Goal: Complete application form: Complete application form

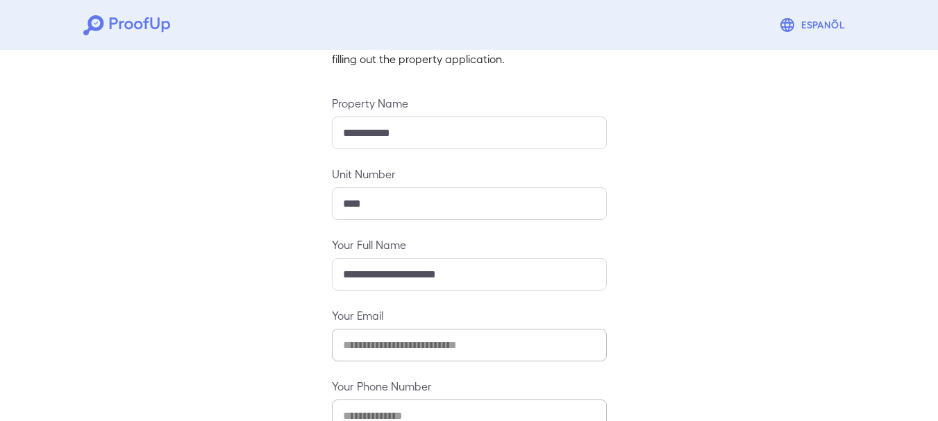
scroll to position [208, 0]
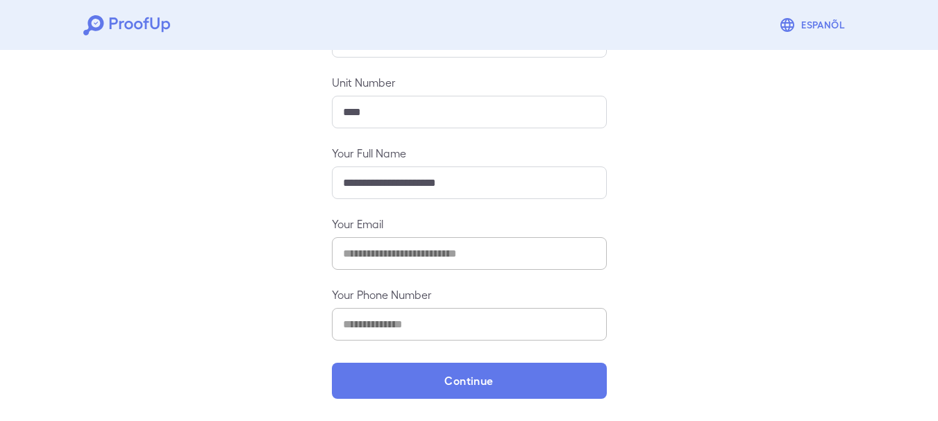
drag, startPoint x: 948, startPoint y: 133, endPoint x: 944, endPoint y: 301, distance: 168.0
click at [937, 301] on html "**********" at bounding box center [469, 106] width 938 height 629
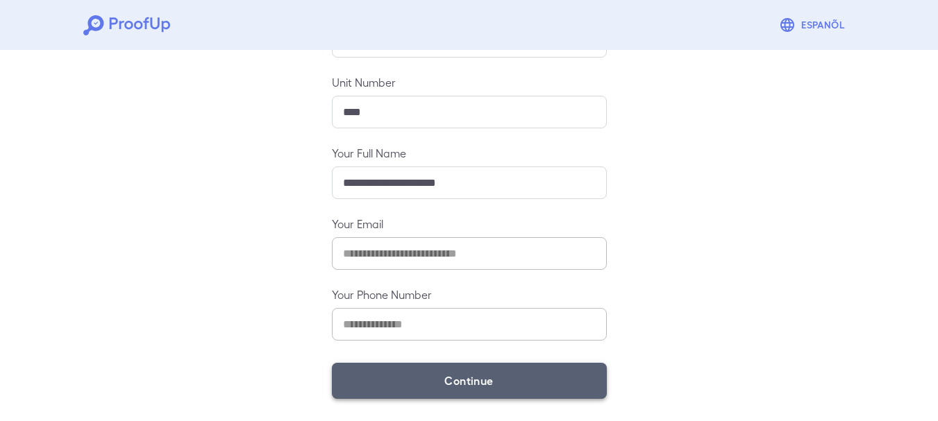
click at [534, 382] on button "Continue" at bounding box center [469, 381] width 275 height 36
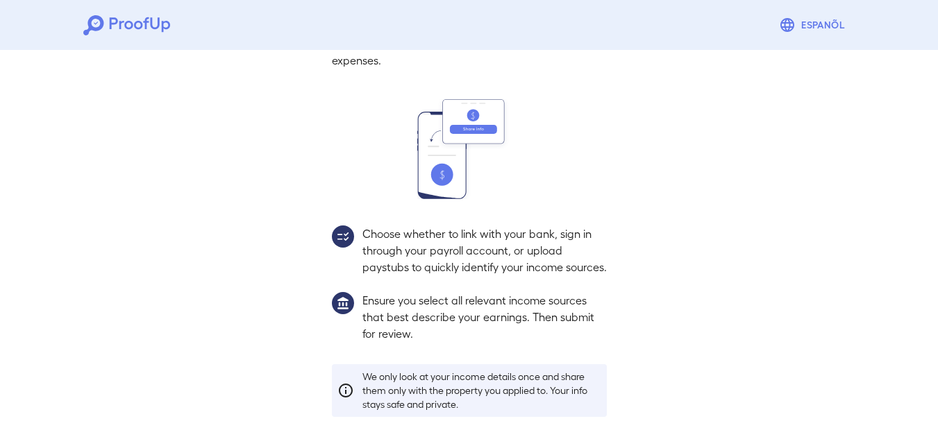
scroll to position [188, 0]
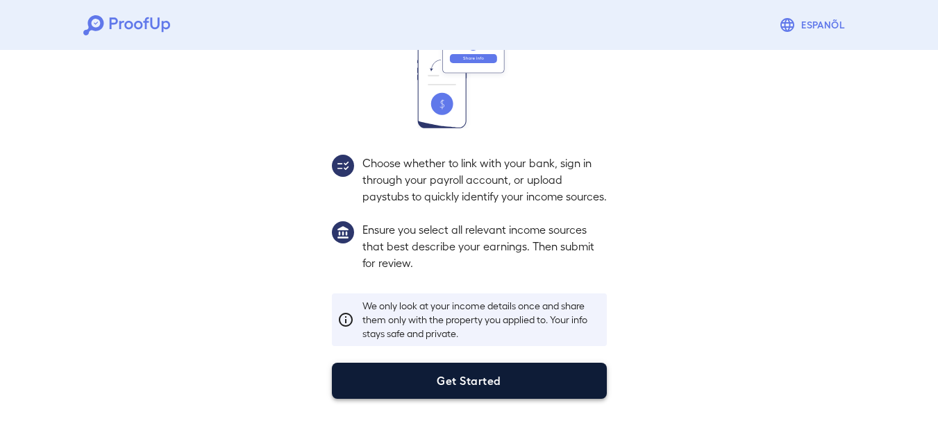
click at [526, 385] on button "Get Started" at bounding box center [469, 381] width 275 height 36
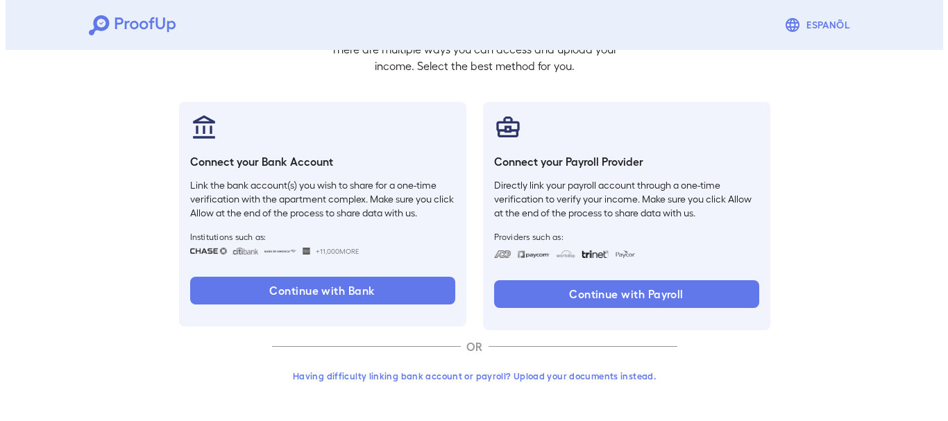
scroll to position [109, 0]
click at [541, 376] on button "Having difficulty linking bank account or payroll? Upload your documents instea…" at bounding box center [469, 376] width 405 height 25
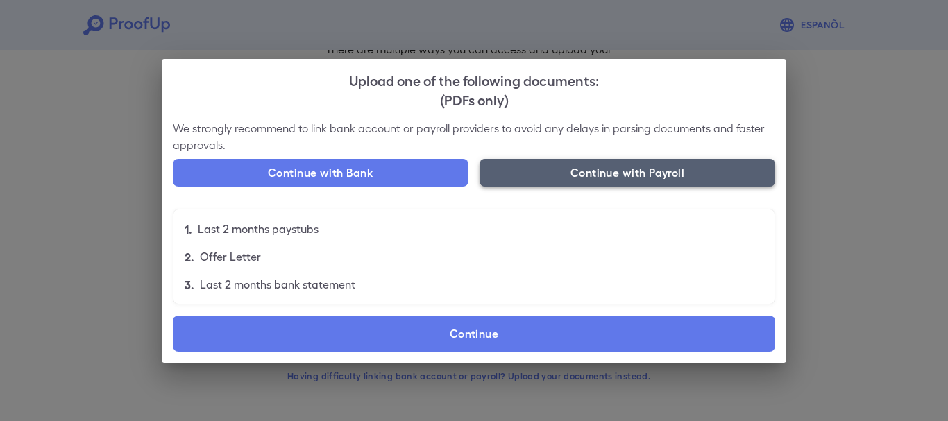
click at [578, 170] on button "Continue with Payroll" at bounding box center [628, 173] width 296 height 28
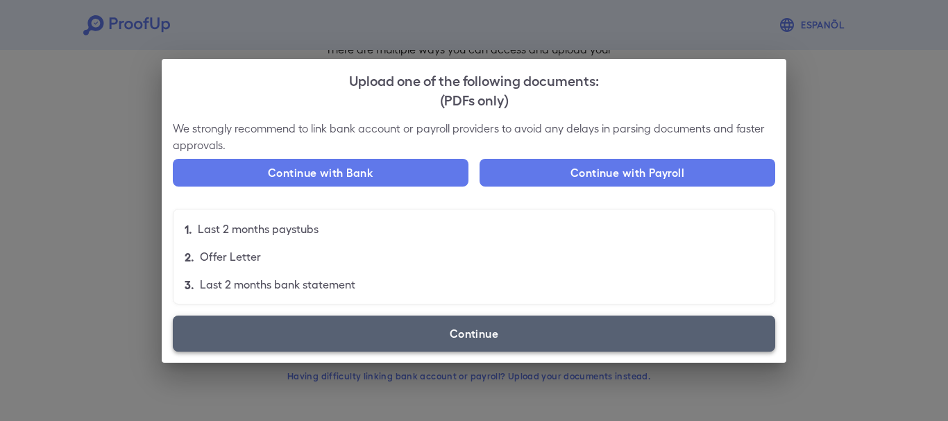
click at [553, 337] on label "Continue" at bounding box center [474, 334] width 603 height 36
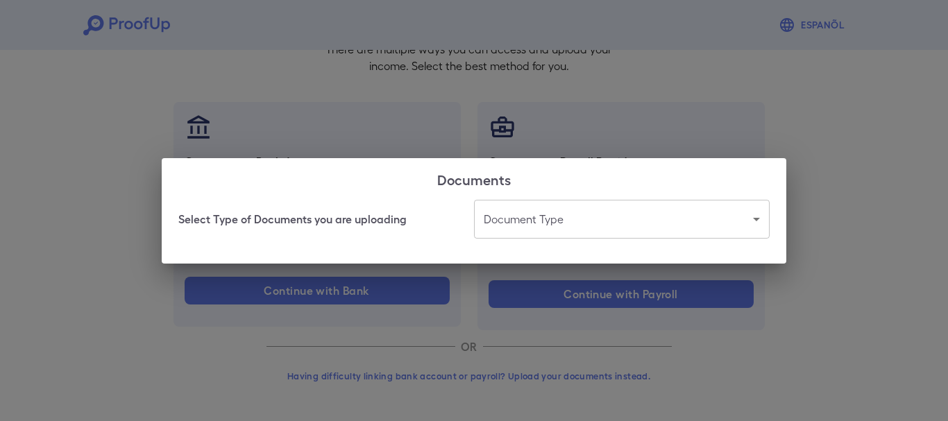
click at [752, 221] on body "Espanõl Go back How Would You Like to Verify Your Income? There are multiple wa…" at bounding box center [474, 156] width 948 height 530
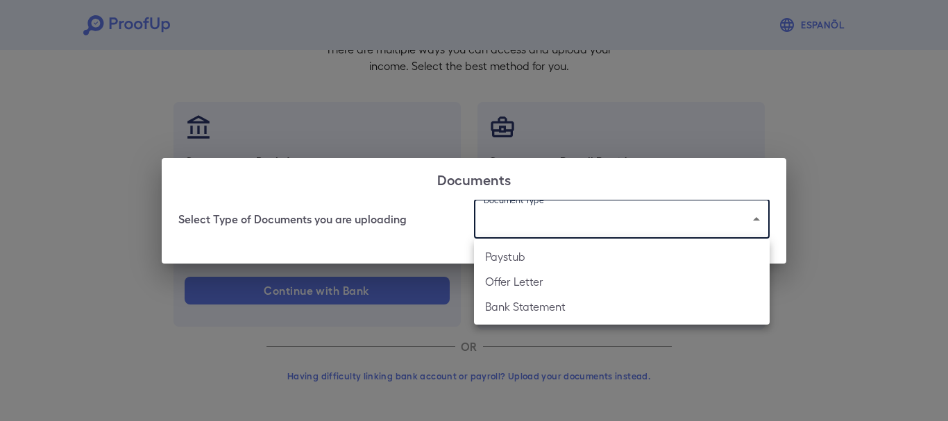
click at [562, 257] on li "Paystub" at bounding box center [622, 256] width 296 height 25
type input "*******"
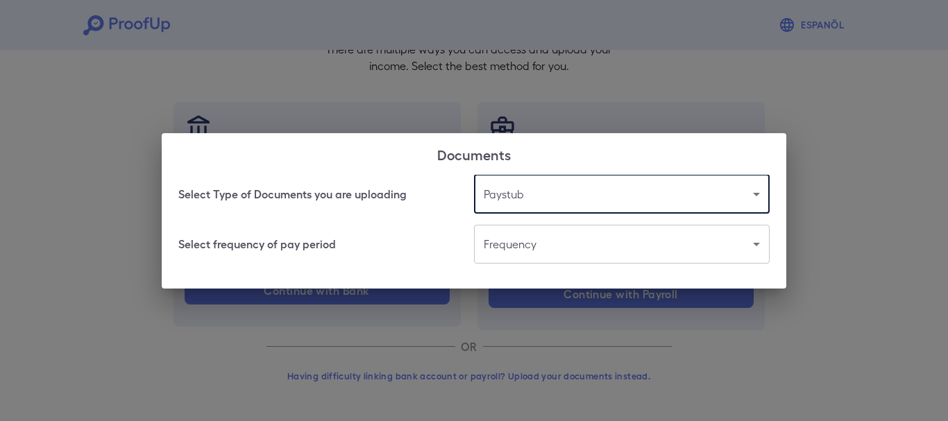
click at [684, 251] on body "Espanõl Go back How Would You Like to Verify Your Income? There are multiple wa…" at bounding box center [474, 156] width 948 height 530
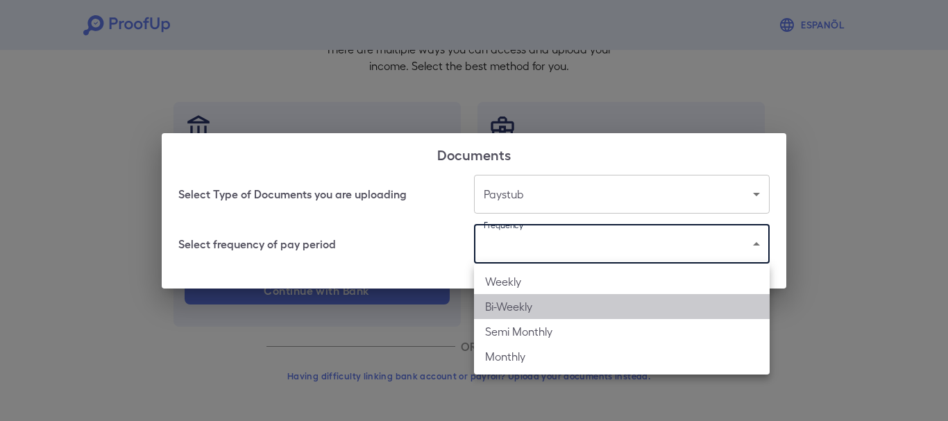
click at [560, 309] on li "Bi-Weekly" at bounding box center [622, 306] width 296 height 25
type input "*********"
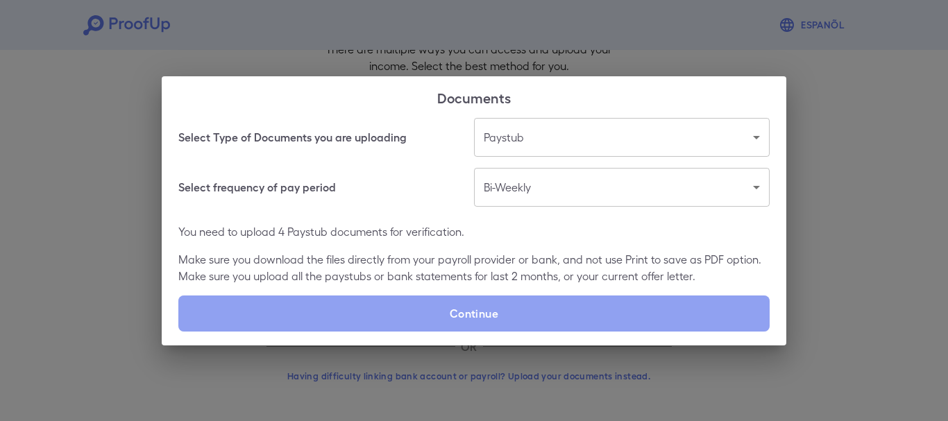
click at [560, 309] on label "Continue" at bounding box center [473, 314] width 591 height 36
click at [179, 331] on input "Continue" at bounding box center [178, 331] width 1 height 1
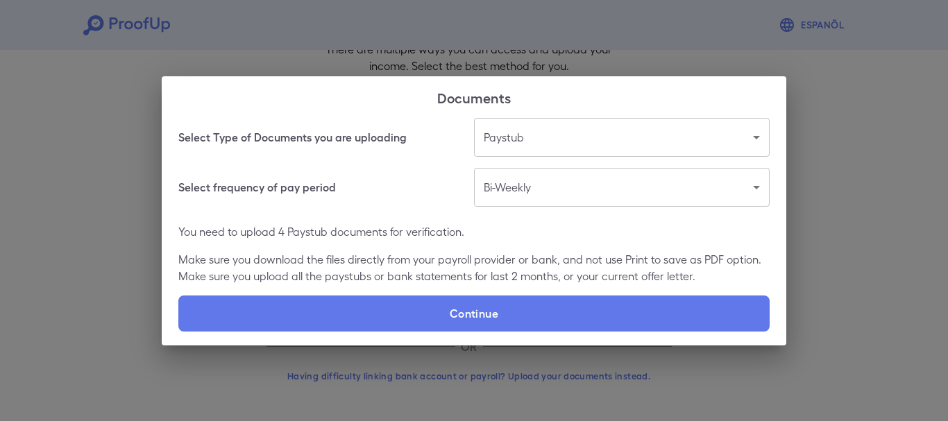
type input "**********"
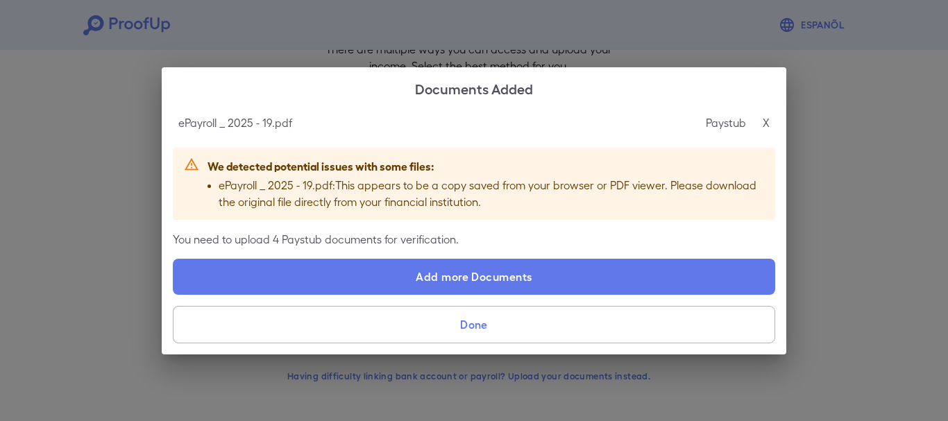
click at [765, 120] on p "X" at bounding box center [766, 123] width 7 height 17
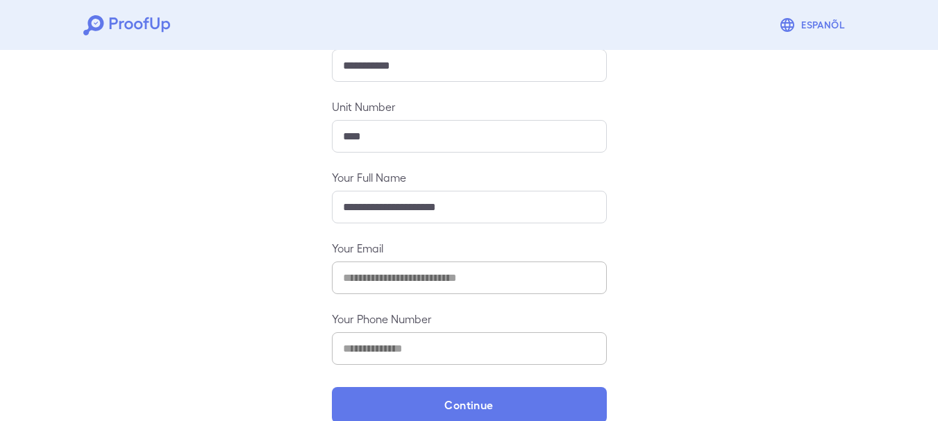
scroll to position [208, 0]
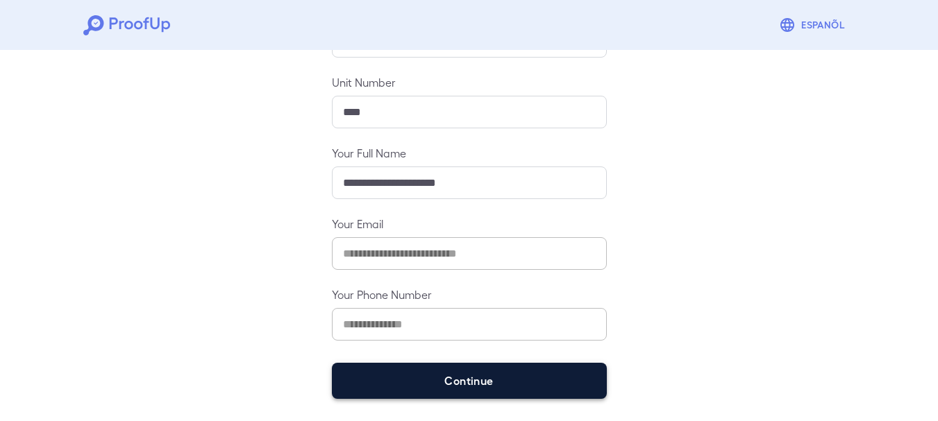
click at [553, 376] on button "Continue" at bounding box center [469, 381] width 275 height 36
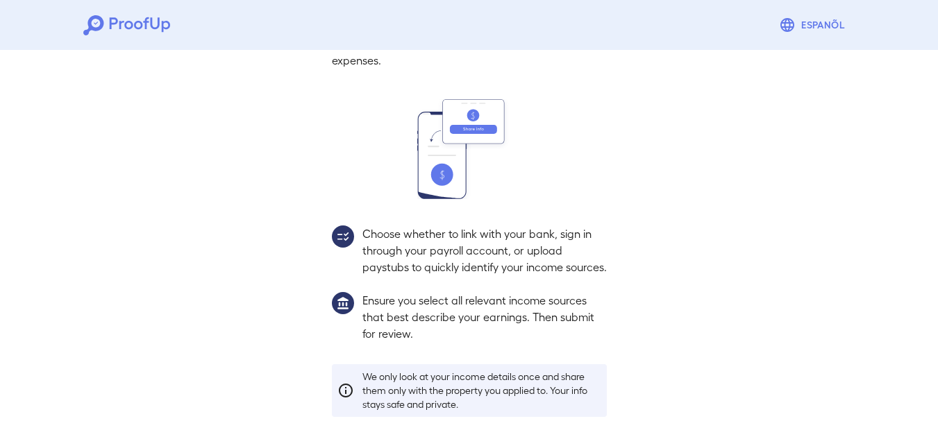
scroll to position [188, 0]
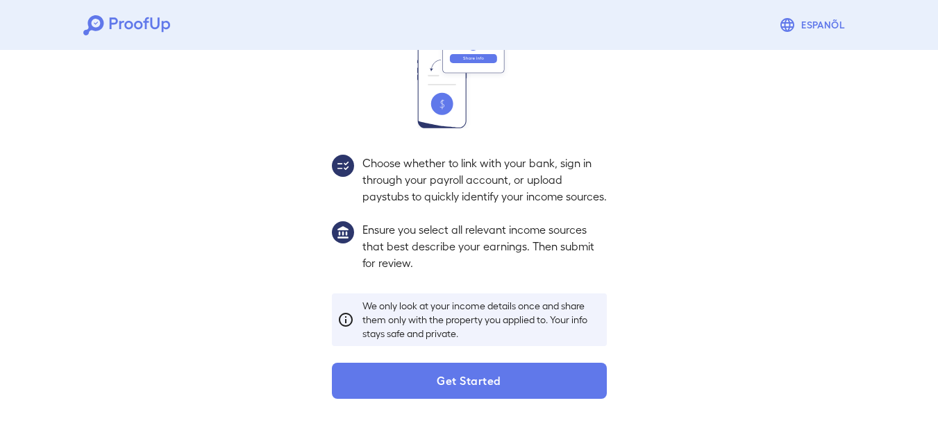
click at [553, 376] on button "Get Started" at bounding box center [469, 381] width 275 height 36
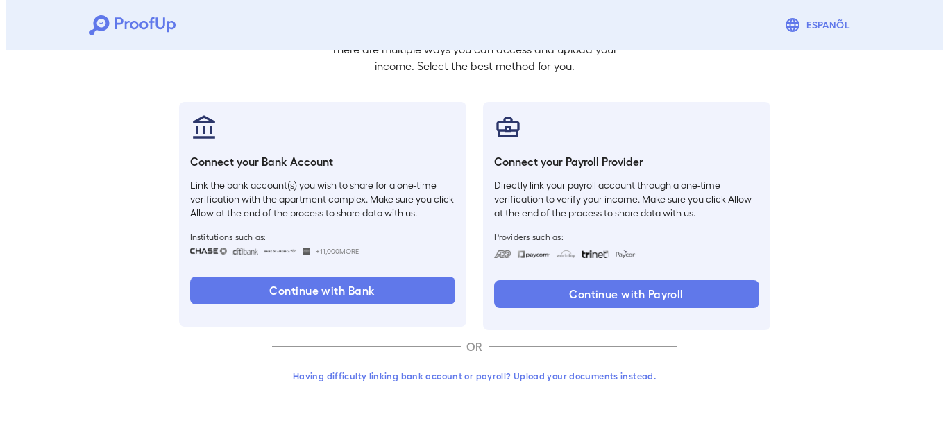
scroll to position [109, 0]
click at [523, 380] on button "Having difficulty linking bank account or payroll? Upload your documents instea…" at bounding box center [469, 376] width 405 height 25
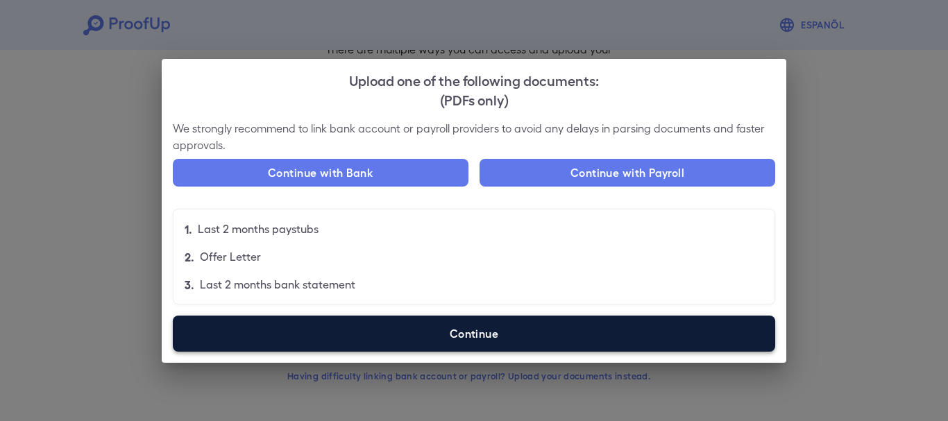
click at [530, 346] on label "Continue" at bounding box center [474, 334] width 603 height 36
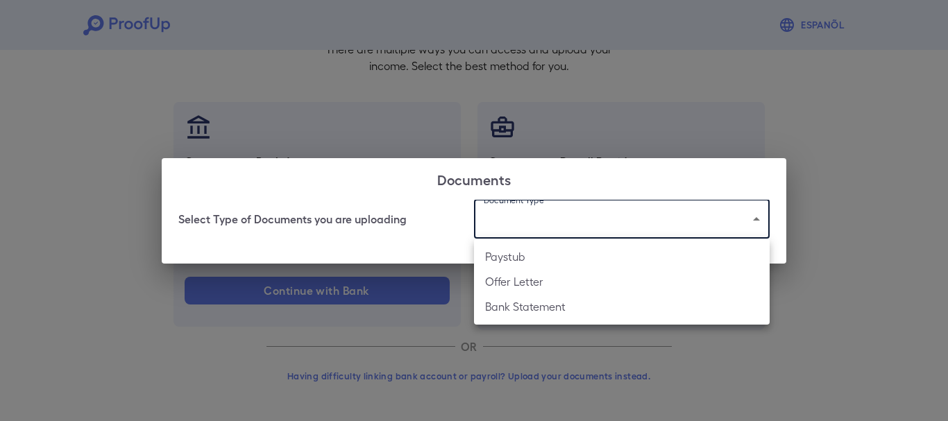
click at [750, 225] on body "Espanõl Go back How Would You Like to Verify Your Income? There are multiple wa…" at bounding box center [474, 156] width 948 height 530
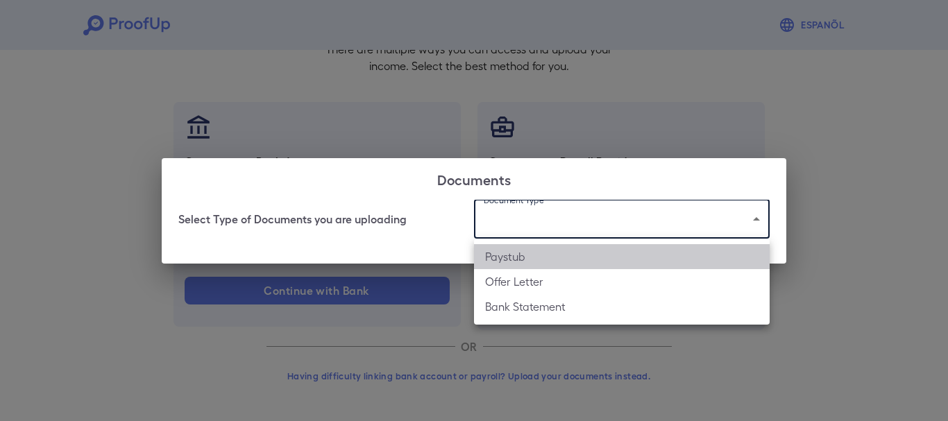
click at [551, 253] on li "Paystub" at bounding box center [622, 256] width 296 height 25
type input "*******"
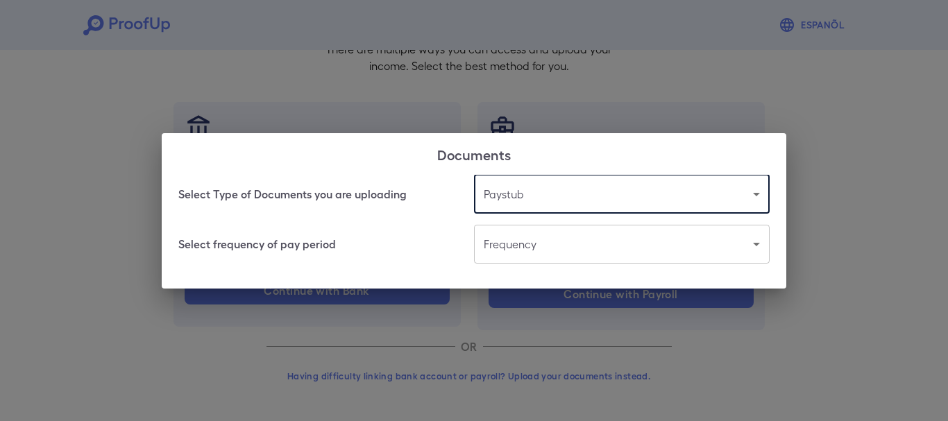
click at [748, 246] on body "Espanõl Go back How Would You Like to Verify Your Income? There are multiple wa…" at bounding box center [474, 156] width 948 height 530
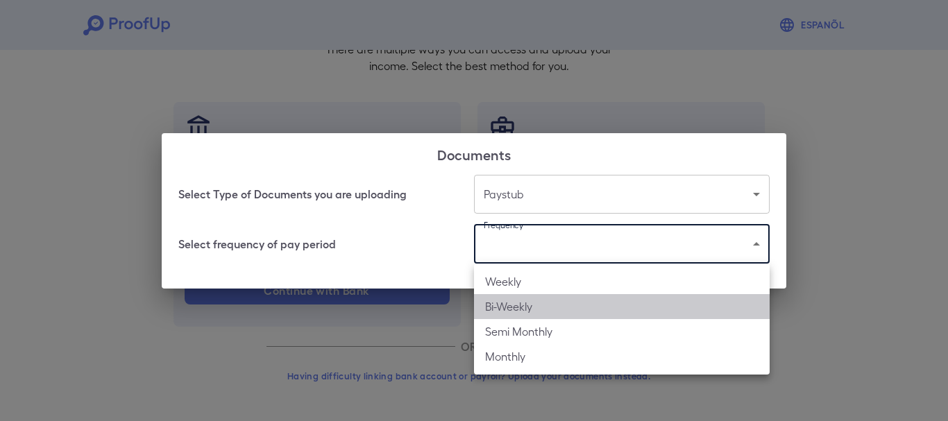
click at [551, 310] on li "Bi-Weekly" at bounding box center [622, 306] width 296 height 25
type input "*********"
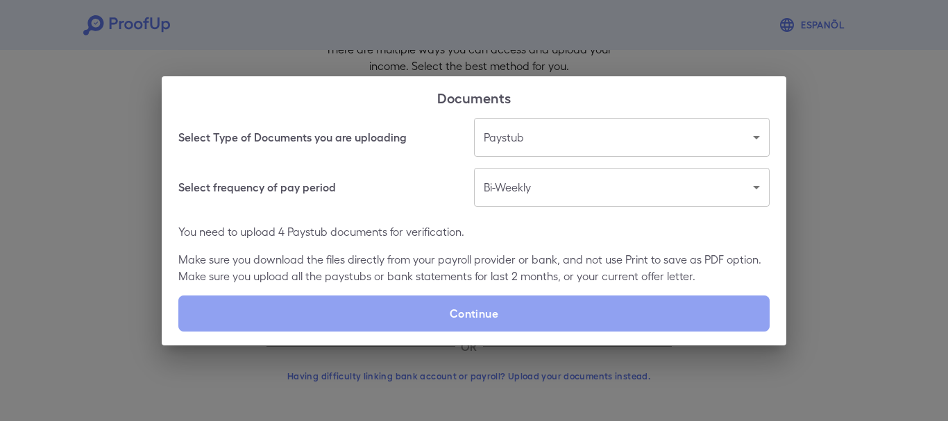
click at [551, 310] on label "Continue" at bounding box center [473, 314] width 591 height 36
click at [179, 331] on input "Continue" at bounding box center [178, 331] width 1 height 1
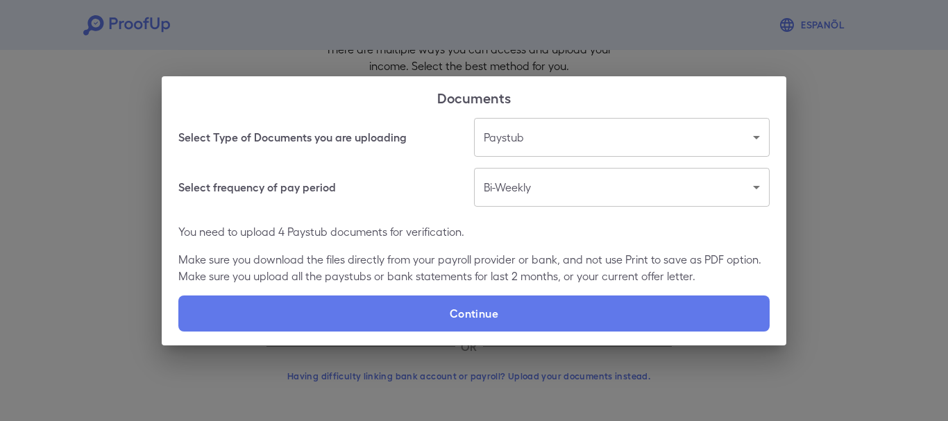
type input "**********"
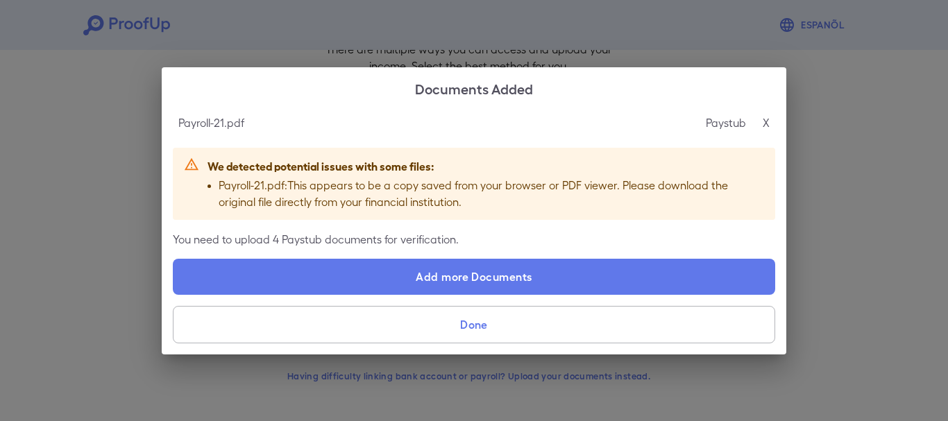
click at [766, 117] on p "X" at bounding box center [766, 123] width 7 height 17
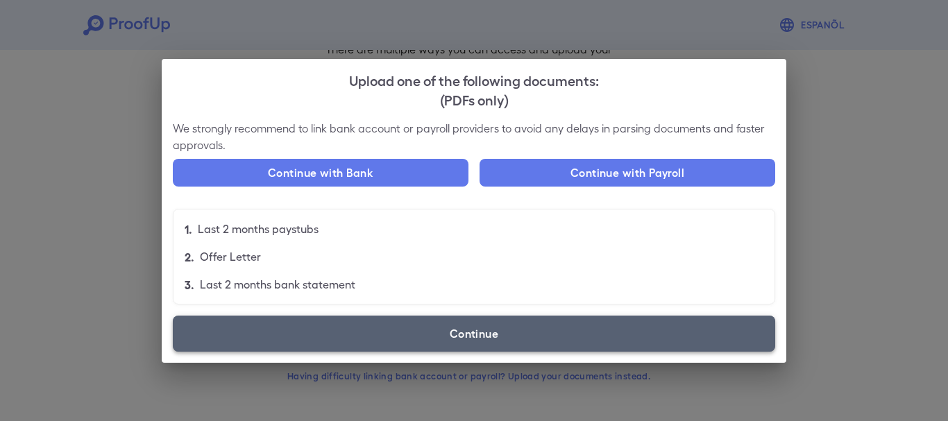
click at [484, 340] on label "Continue" at bounding box center [474, 334] width 603 height 36
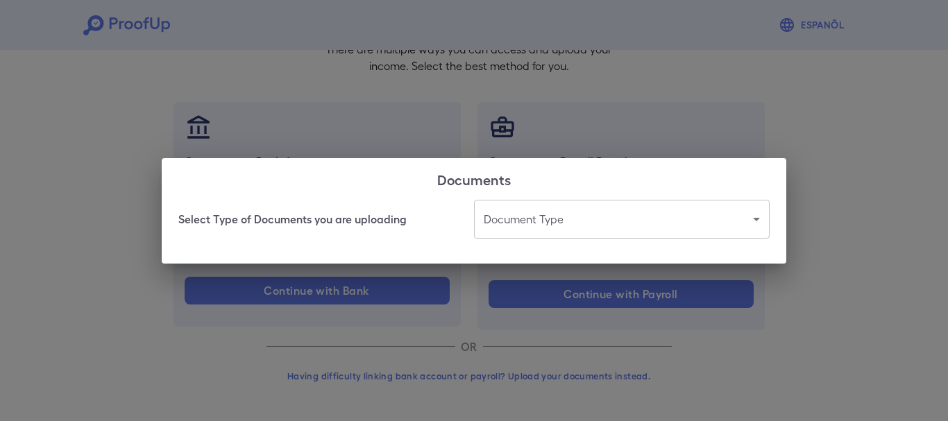
click at [752, 228] on body "Espanõl Go back How Would You Like to Verify Your Income? There are multiple wa…" at bounding box center [474, 156] width 948 height 530
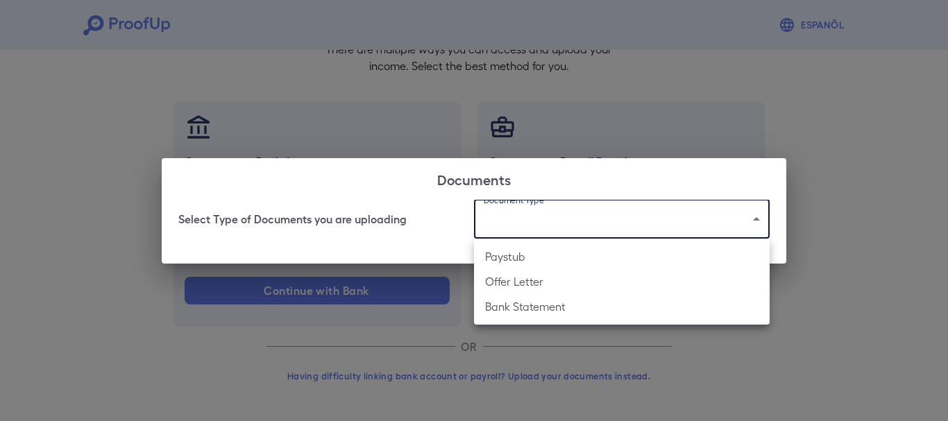
click at [560, 260] on li "Paystub" at bounding box center [622, 256] width 296 height 25
type input "*******"
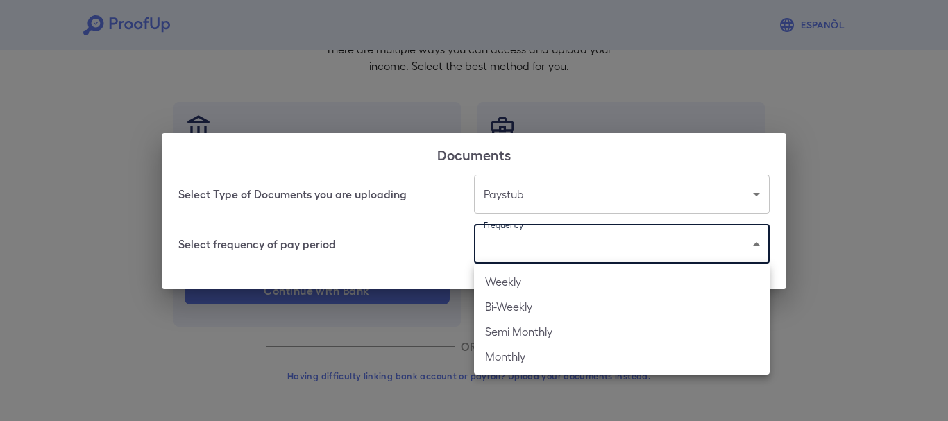
click at [645, 240] on body "Espanõl Go back How Would You Like to Verify Your Income? There are multiple wa…" at bounding box center [474, 156] width 948 height 530
click at [556, 304] on li "Bi-Weekly" at bounding box center [622, 306] width 296 height 25
type input "*********"
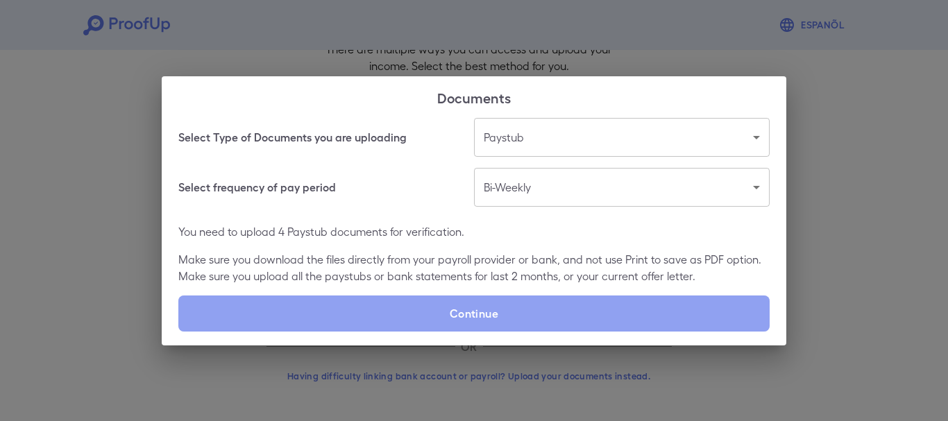
click at [556, 304] on label "Continue" at bounding box center [473, 314] width 591 height 36
click at [179, 331] on input "Continue" at bounding box center [178, 331] width 1 height 1
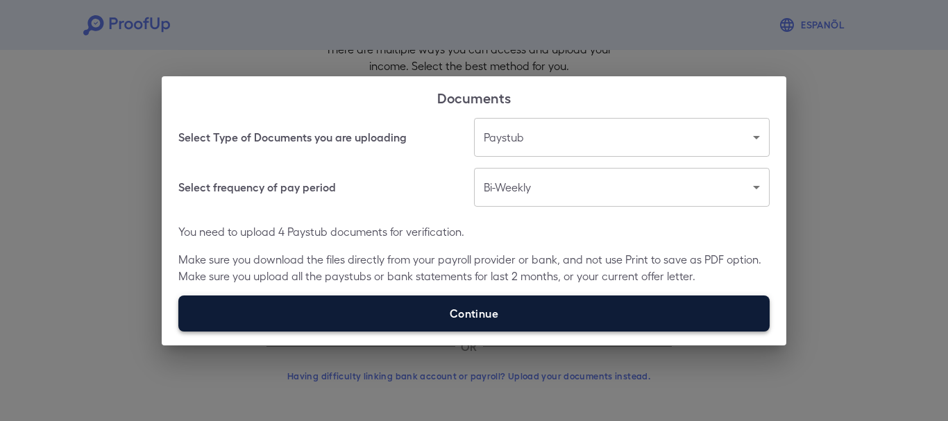
click at [442, 300] on label "Continue" at bounding box center [473, 314] width 591 height 36
click at [179, 331] on input "Continue" at bounding box center [178, 331] width 1 height 1
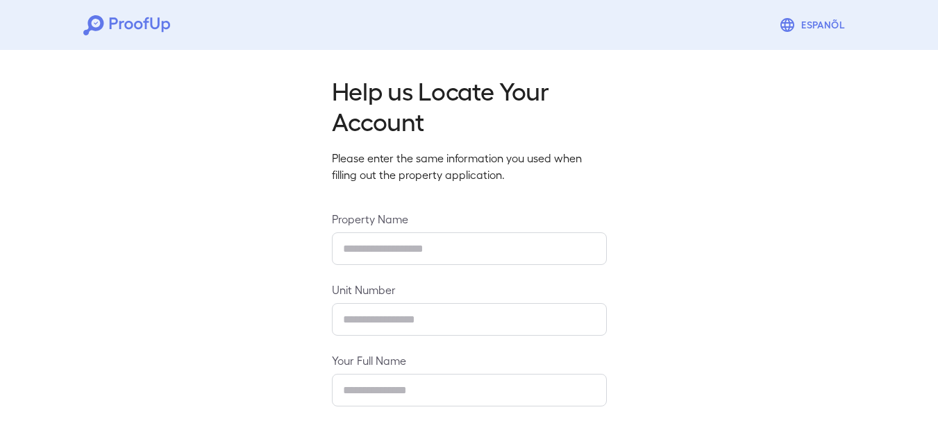
type input "**********"
type input "****"
type input "**********"
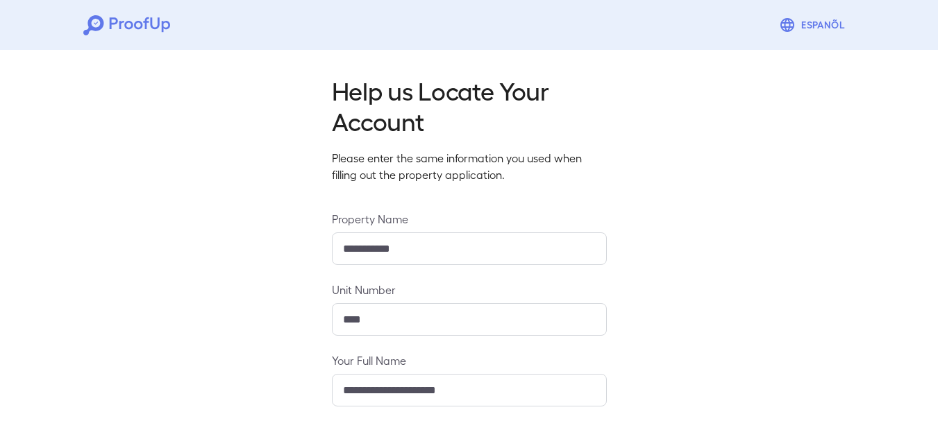
scroll to position [208, 0]
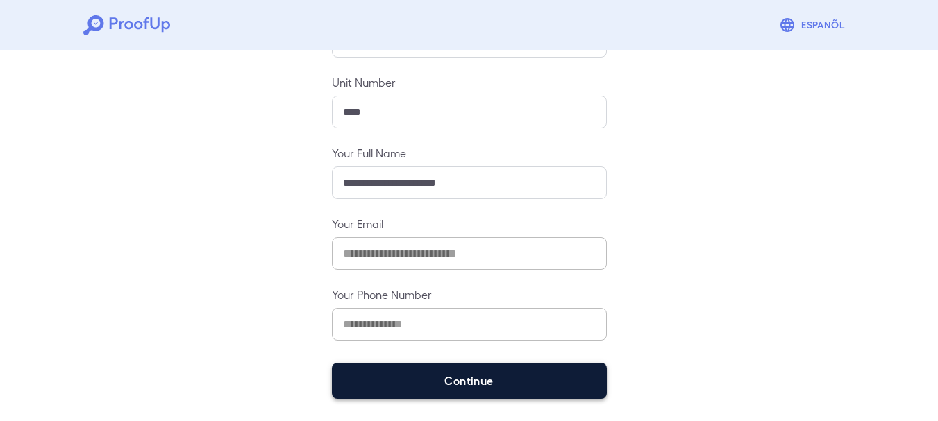
click at [541, 389] on button "Continue" at bounding box center [469, 381] width 275 height 36
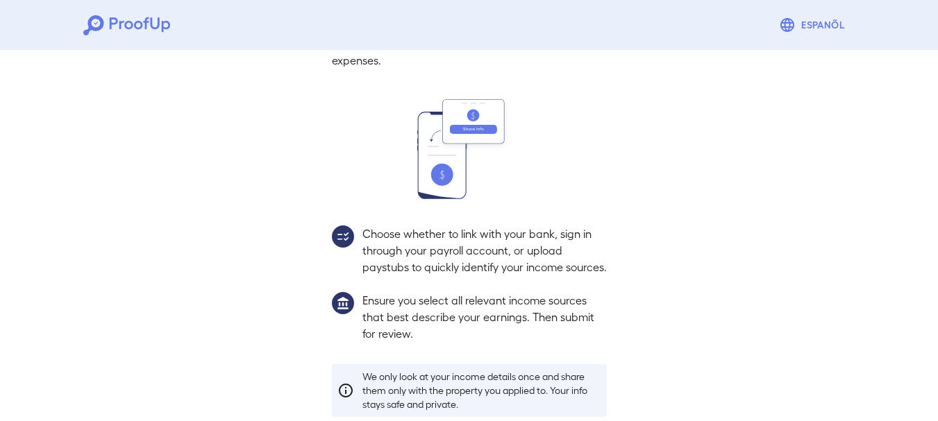
scroll to position [188, 0]
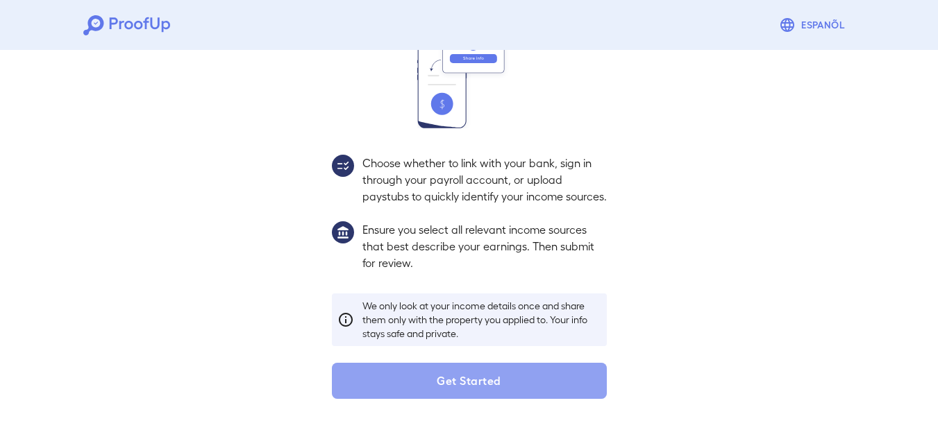
click at [541, 389] on button "Get Started" at bounding box center [469, 381] width 275 height 36
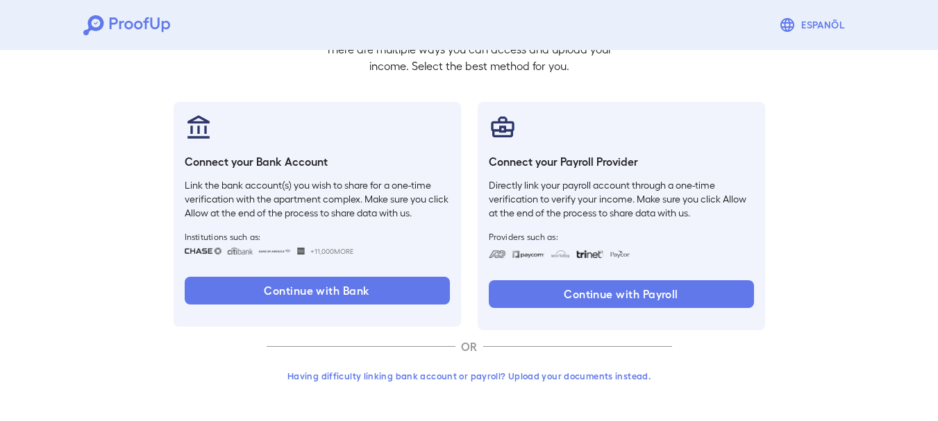
click at [537, 372] on button "Having difficulty linking bank account or payroll? Upload your documents instea…" at bounding box center [469, 376] width 405 height 25
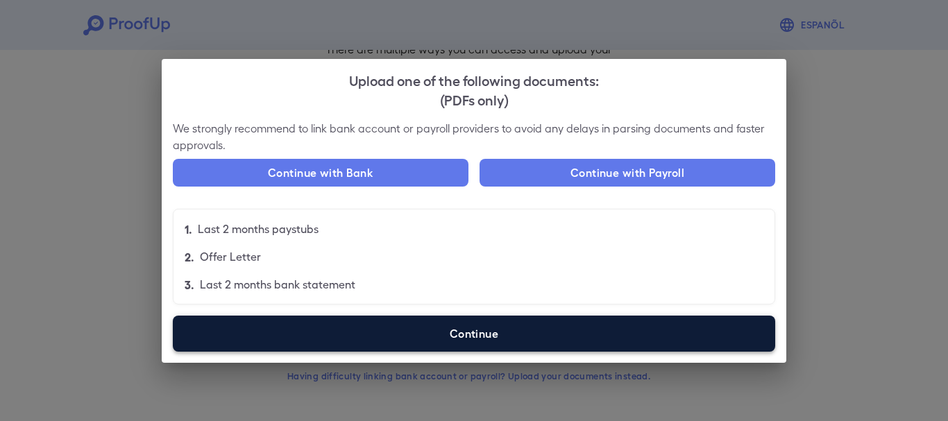
click at [560, 339] on label "Continue" at bounding box center [474, 334] width 603 height 36
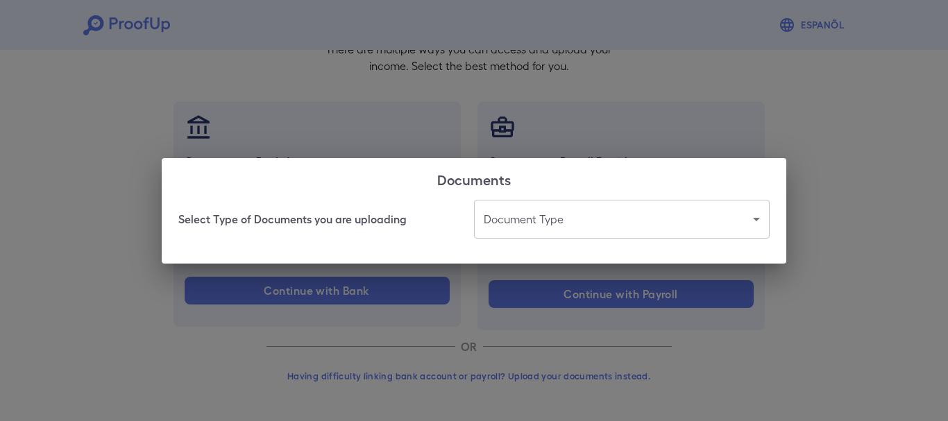
click at [746, 221] on body "Espanõl Go back How Would You Like to Verify Your Income? There are multiple wa…" at bounding box center [474, 156] width 948 height 530
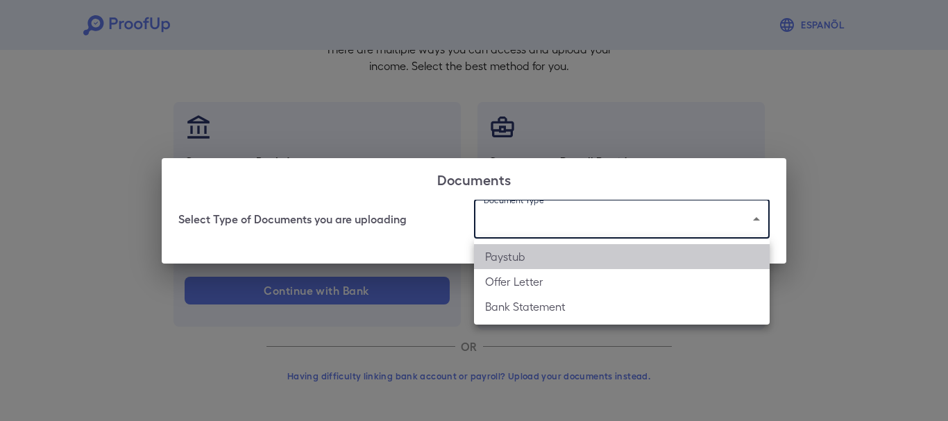
click at [539, 255] on li "Paystub" at bounding box center [622, 256] width 296 height 25
type input "*******"
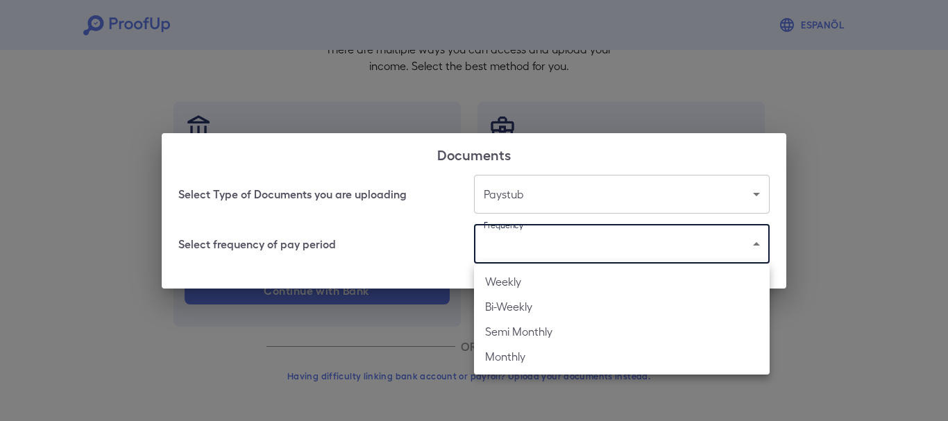
click at [653, 241] on body "Espanõl Go back How Would You Like to Verify Your Income? There are multiple wa…" at bounding box center [474, 156] width 948 height 530
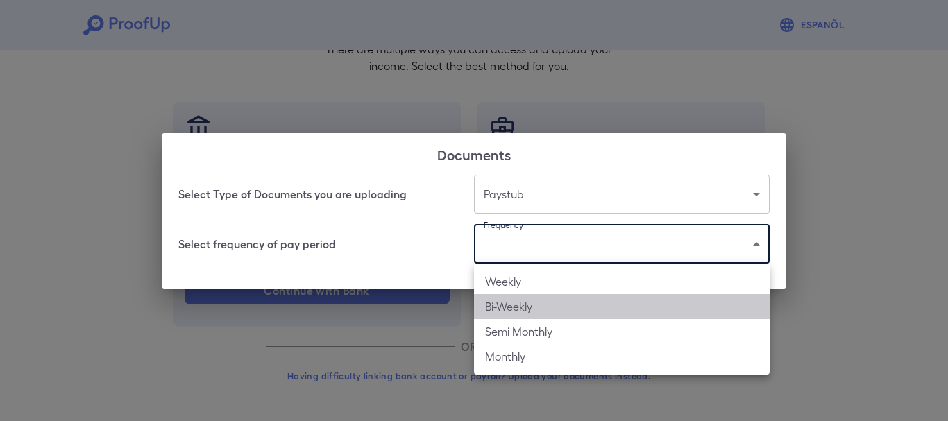
click at [547, 310] on li "Bi-Weekly" at bounding box center [622, 306] width 296 height 25
type input "*********"
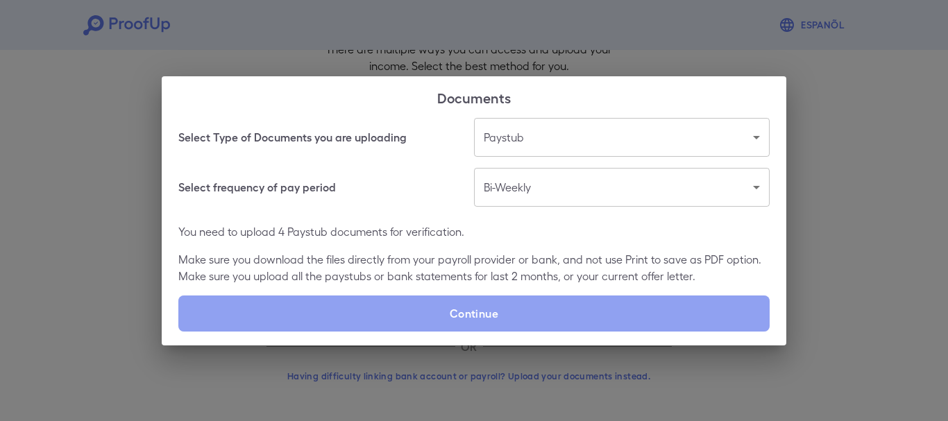
click at [547, 310] on label "Continue" at bounding box center [473, 314] width 591 height 36
click at [179, 331] on input "Continue" at bounding box center [178, 331] width 1 height 1
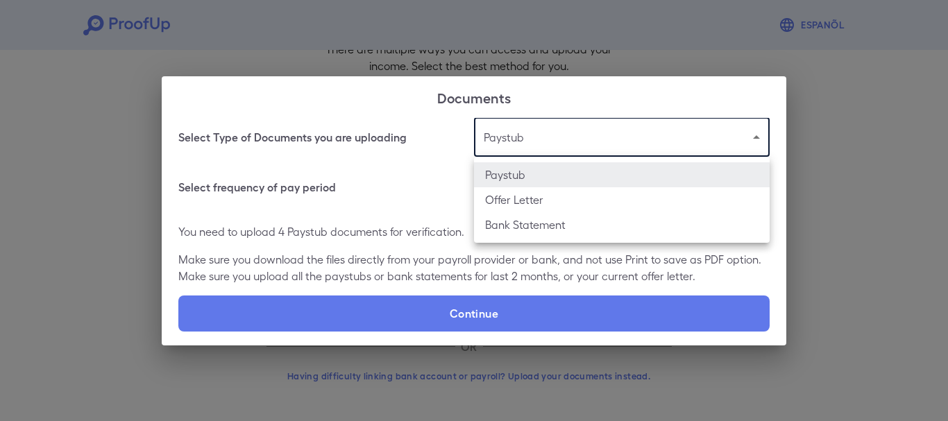
click at [755, 153] on body "Espanõl Go back How Would You Like to Verify Your Income? There are multiple wa…" at bounding box center [474, 156] width 948 height 530
click at [816, 180] on div at bounding box center [474, 210] width 948 height 421
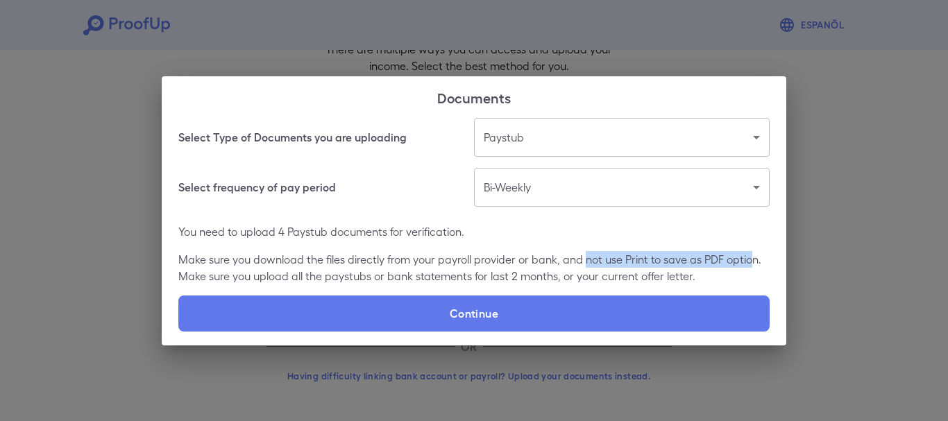
drag, startPoint x: 584, startPoint y: 260, endPoint x: 752, endPoint y: 260, distance: 168.0
click at [752, 260] on p "Make sure you download the files directly from your payroll provider or bank, a…" at bounding box center [473, 267] width 591 height 33
drag, startPoint x: 758, startPoint y: 260, endPoint x: 623, endPoint y: 259, distance: 134.7
click at [623, 259] on p "Make sure you download the files directly from your payroll provider or bank, a…" at bounding box center [473, 267] width 591 height 33
drag, startPoint x: 582, startPoint y: 262, endPoint x: 762, endPoint y: 251, distance: 180.1
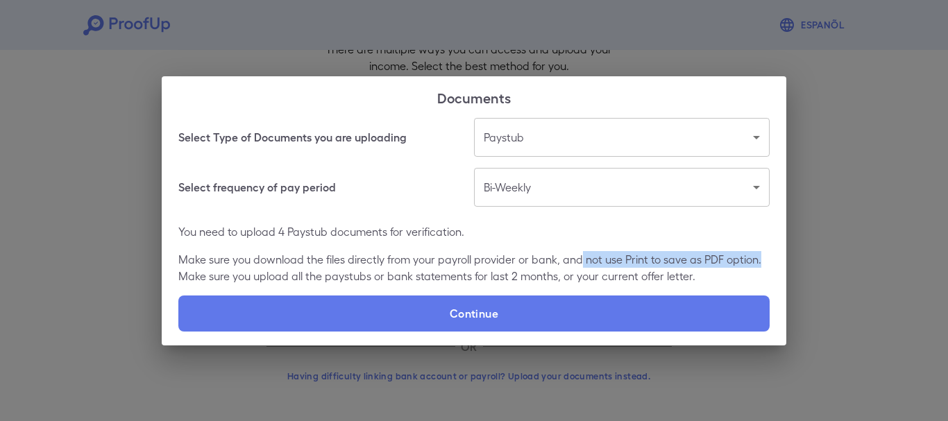
click at [762, 251] on p "Make sure you download the files directly from your payroll provider or bank, a…" at bounding box center [473, 267] width 591 height 33
copy p "not use Print to save as PDF option."
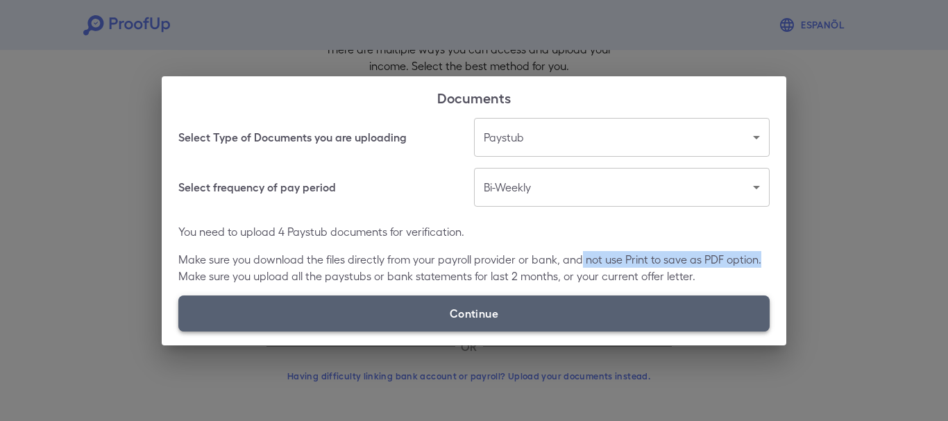
click at [497, 310] on label "Continue" at bounding box center [473, 314] width 591 height 36
click at [179, 331] on input "Continue" at bounding box center [178, 331] width 1 height 1
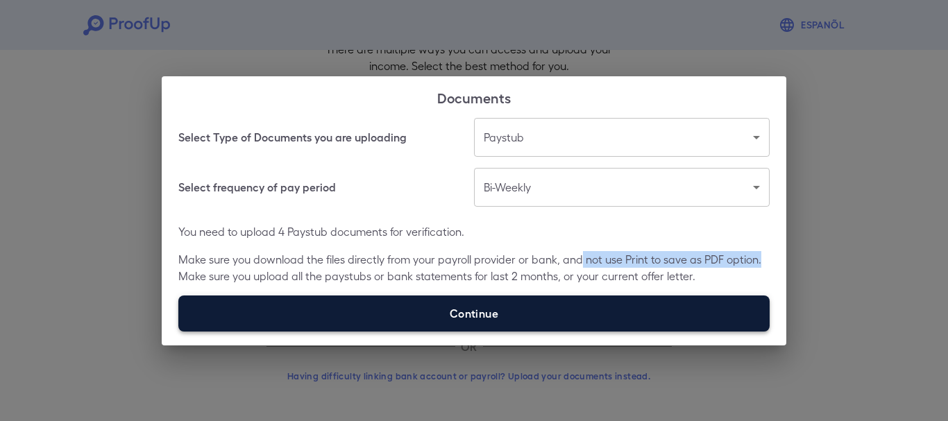
click at [504, 308] on label "Continue" at bounding box center [473, 314] width 591 height 36
click at [179, 331] on input "Continue" at bounding box center [178, 331] width 1 height 1
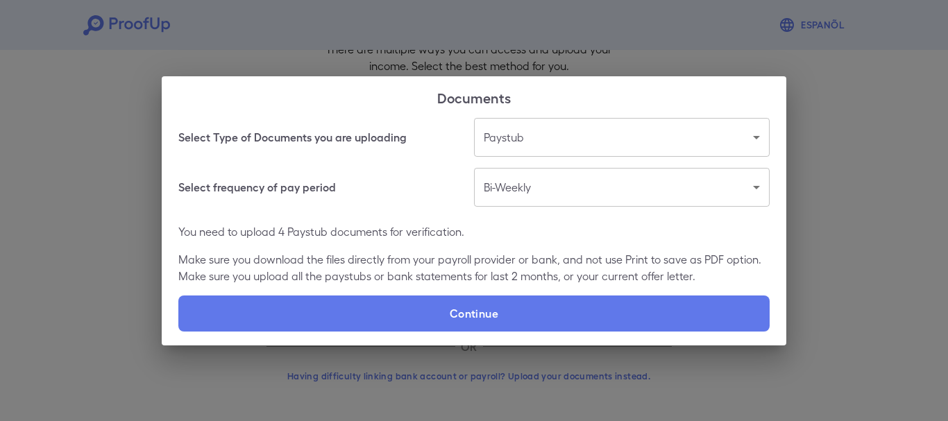
click at [214, 203] on div "Select frequency of pay period Bi-Weekly ********* ​" at bounding box center [473, 187] width 591 height 39
